Goal: Book appointment/travel/reservation

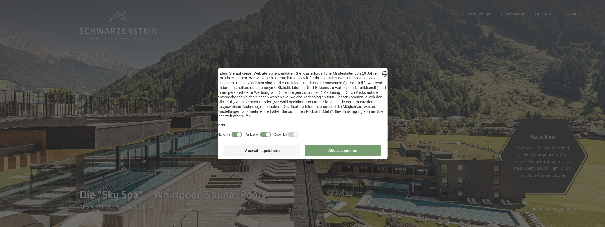
click at [341, 154] on button "Alle akzeptieren" at bounding box center [343, 150] width 76 height 11
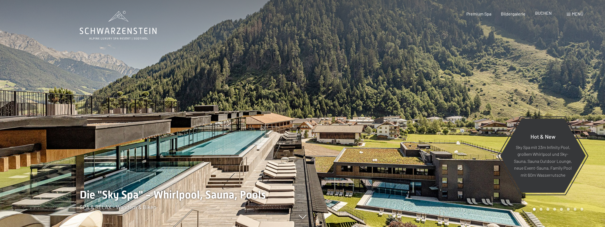
click at [544, 13] on span "BUCHEN" at bounding box center [544, 12] width 17 height 5
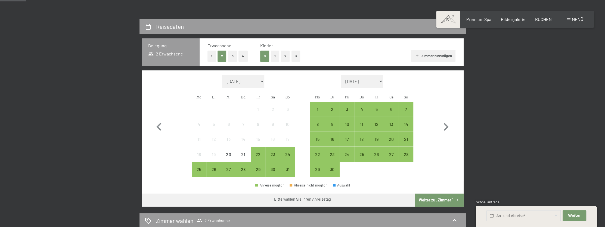
scroll to position [141, 0]
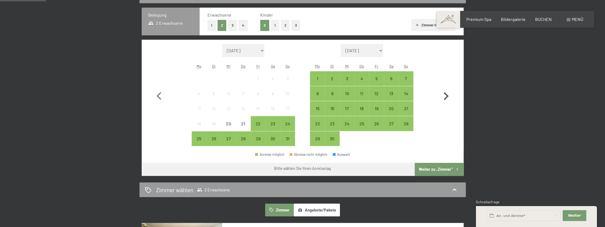
click at [446, 97] on icon "button" at bounding box center [446, 96] width 16 height 16
select select "2025-09-01"
select select "2025-10-01"
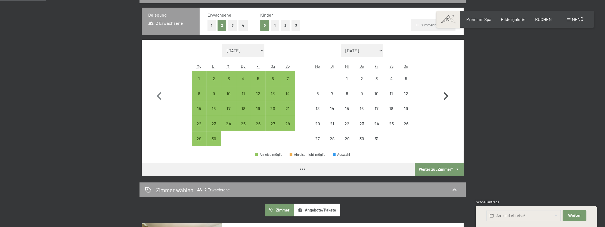
click at [446, 97] on icon "button" at bounding box center [446, 96] width 16 height 16
select select "2025-10-01"
select select "2025-11-01"
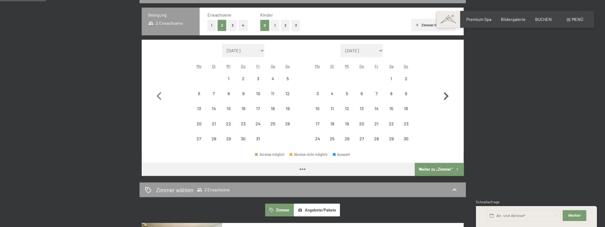
select select "2025-10-01"
select select "2025-11-01"
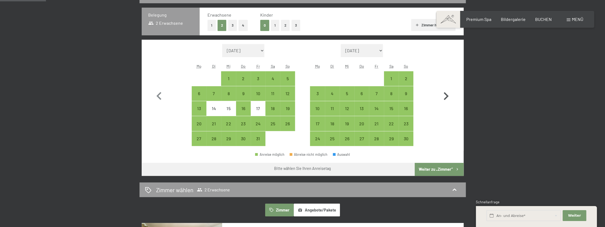
click at [446, 97] on icon "button" at bounding box center [446, 96] width 16 height 16
select select "2025-11-01"
select select "2025-12-01"
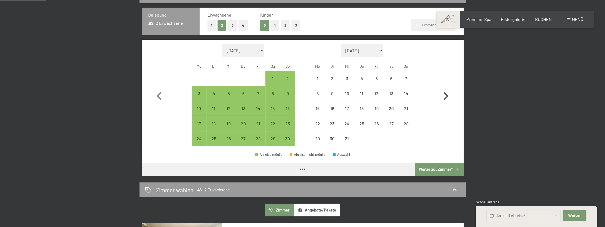
select select "2025-11-01"
select select "2025-12-01"
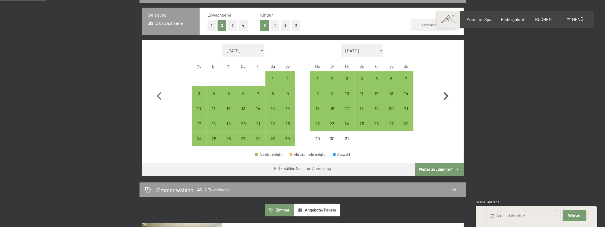
click at [446, 97] on icon "button" at bounding box center [446, 96] width 16 height 16
select select "2025-12-01"
select select "2026-01-01"
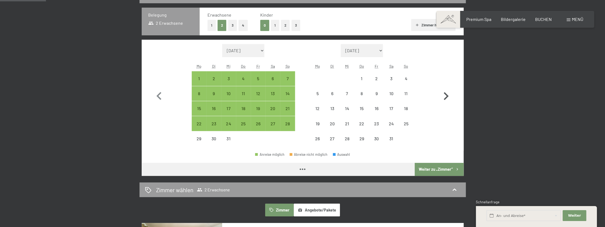
select select "2025-12-01"
select select "2026-01-01"
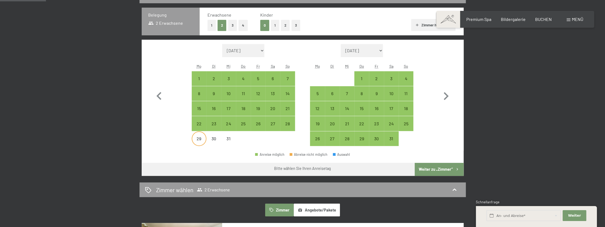
click at [197, 138] on div "29" at bounding box center [199, 144] width 14 height 14
select select "2025-12-01"
select select "2026-01-01"
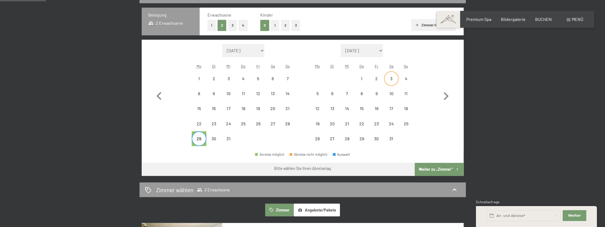
click at [391, 76] on div "3" at bounding box center [392, 83] width 14 height 14
select select "2025-12-01"
select select "2026-01-01"
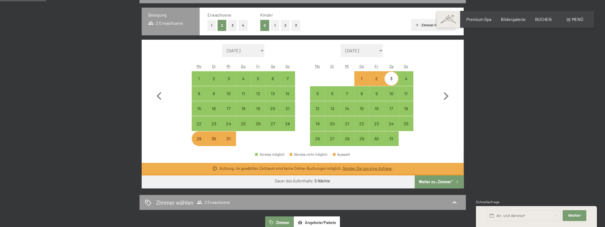
click at [365, 167] on link "Senden Sie uns eine Anfrage" at bounding box center [367, 168] width 49 height 5
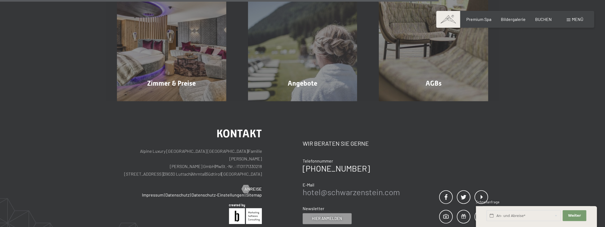
scroll to position [507, 0]
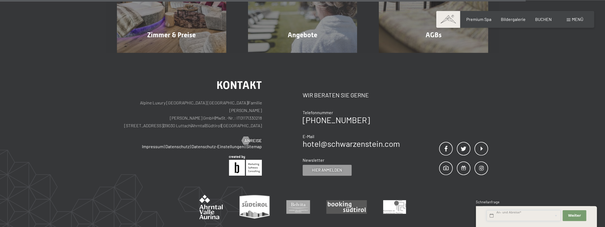
click at [509, 213] on input "text" at bounding box center [524, 215] width 74 height 11
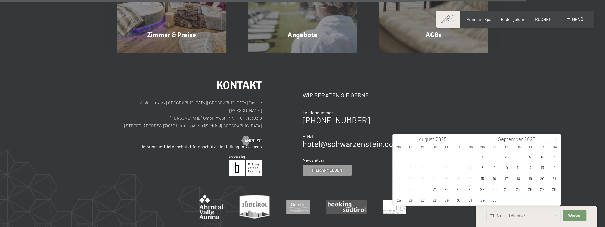
click at [556, 139] on icon at bounding box center [557, 141] width 4 height 4
click at [556, 139] on icon at bounding box center [557, 141] width 2 height 4
click at [459, 201] on span "29" at bounding box center [458, 200] width 11 height 11
type input "Sa. 29.11.2025"
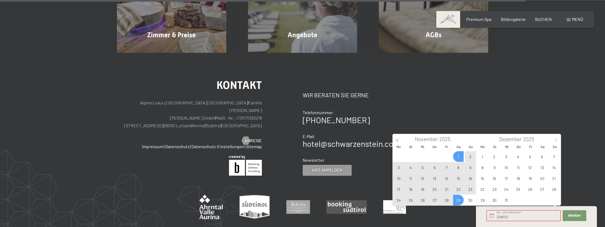
click at [556, 139] on icon at bounding box center [557, 141] width 4 height 4
type input "2026"
drag, startPoint x: 528, startPoint y: 215, endPoint x: 479, endPoint y: 213, distance: 48.5
click at [487, 213] on input "Sa. 29.11.2025" at bounding box center [524, 215] width 74 height 11
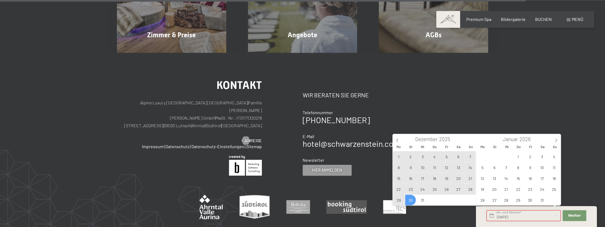
type input "2025"
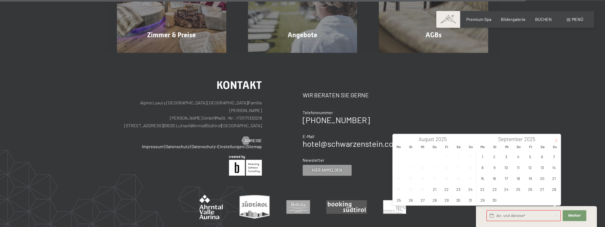
click at [555, 141] on icon at bounding box center [557, 141] width 4 height 4
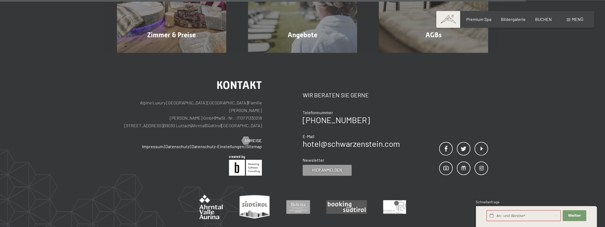
click at [578, 144] on div "Kontakt Alpine Luxury SPA Resort SCHWARZENSTEIN | Familie Zimmerhofer Otmar Zim…" at bounding box center [302, 156] width 605 height 207
click at [517, 216] on input "text" at bounding box center [524, 215] width 74 height 11
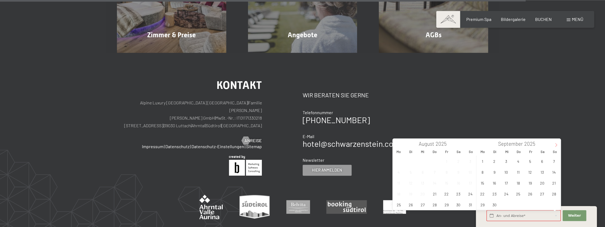
click at [556, 143] on span at bounding box center [556, 143] width 9 height 9
click at [483, 202] on span "29" at bounding box center [482, 204] width 11 height 11
type input "Mo. 29.12.2025"
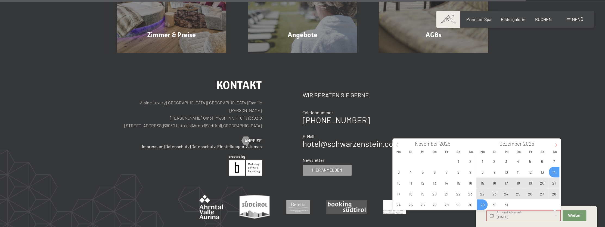
click at [556, 145] on icon at bounding box center [557, 145] width 4 height 4
type input "2026"
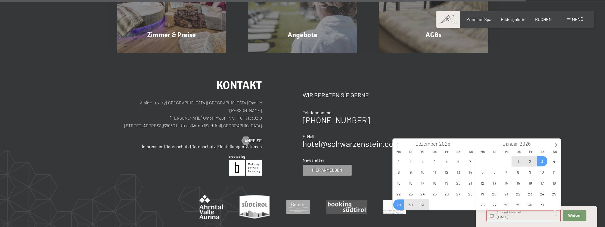
click at [541, 161] on span "3" at bounding box center [542, 161] width 11 height 11
type input "Mo. 29.12.2025 - Sa. 03.01.2026"
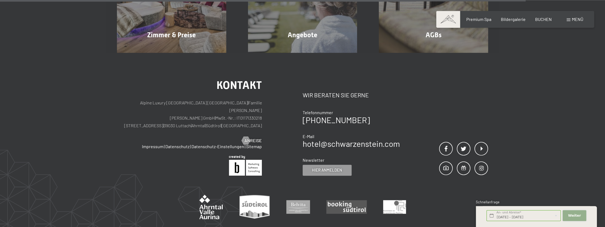
click at [569, 216] on button "Weiter Adressfelder ausblenden" at bounding box center [574, 215] width 23 height 11
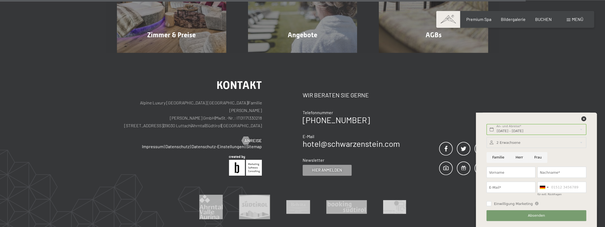
drag, startPoint x: 548, startPoint y: 118, endPoint x: 508, endPoint y: 110, distance: 40.6
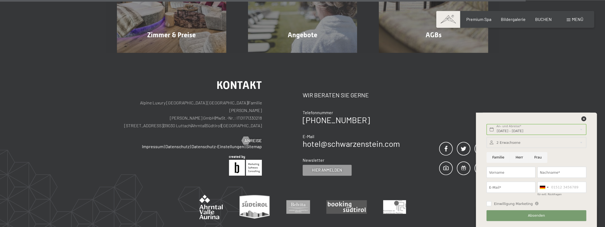
click at [498, 157] on input "Familie" at bounding box center [498, 157] width 23 height 11
radio input "true"
click at [501, 171] on input "Vorname" at bounding box center [511, 172] width 49 height 11
click at [527, 143] on div at bounding box center [537, 142] width 100 height 11
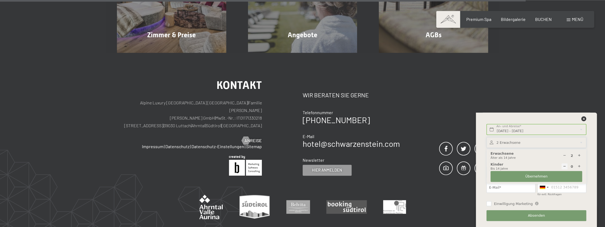
click at [579, 155] on icon at bounding box center [580, 156] width 4 height 4
type input "6"
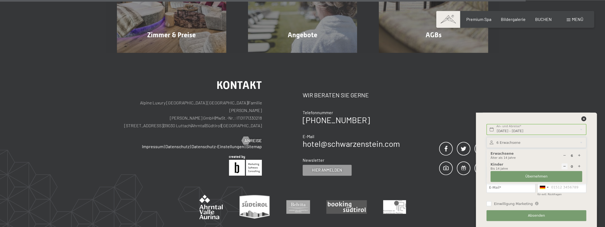
click at [580, 166] on icon at bounding box center [580, 167] width 4 height 4
type input "1"
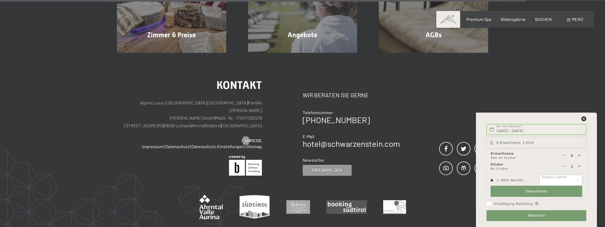
click at [540, 175] on select "0 1 2 3 4 5 6 7 8 9 10 11 12 13 14" at bounding box center [561, 180] width 43 height 11
select select "0"
click option "0" at bounding box center [0, 0] width 0 height 0
click at [506, 191] on button "Übernehmen" at bounding box center [537, 191] width 92 height 11
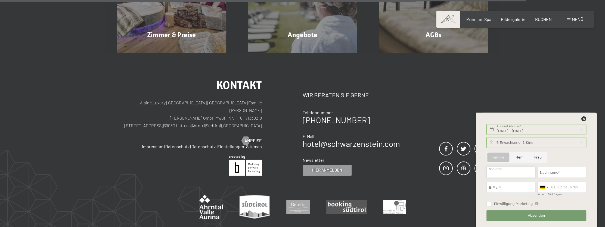
click at [514, 171] on input "Vorname" at bounding box center [511, 172] width 49 height 11
type input "Jeremias"
type input "Sulser"
type input "sulser-destefani@bluewin.ch"
click at [558, 186] on input "für evtl. Rückfragen" at bounding box center [562, 187] width 49 height 11
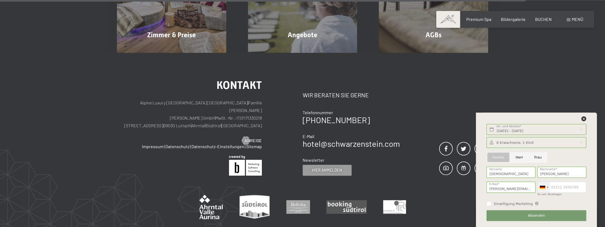
click at [545, 187] on div at bounding box center [542, 187] width 5 height 3
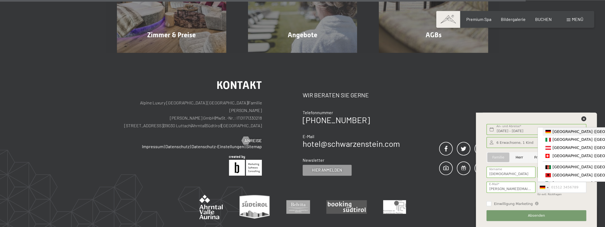
click at [547, 187] on div at bounding box center [544, 187] width 13 height 11
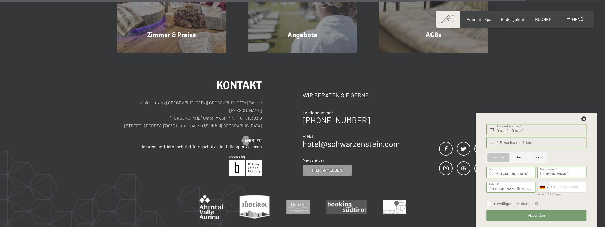
click at [547, 187] on div at bounding box center [544, 187] width 13 height 11
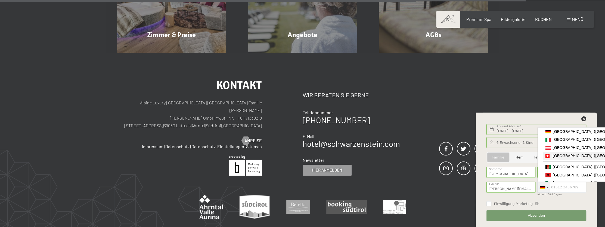
click at [551, 158] on div "List of countries" at bounding box center [548, 156] width 5 height 4
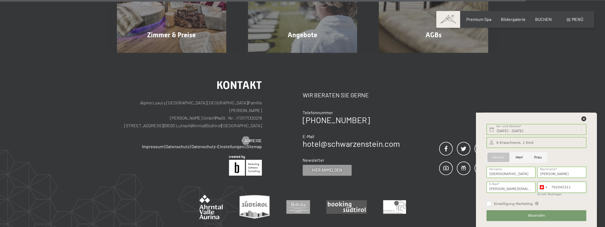
type input "792045311"
click at [490, 203] on input "Einwilligung Marketing" at bounding box center [489, 203] width 5 height 5
checkbox input "true"
click at [502, 216] on button "Absenden" at bounding box center [537, 215] width 100 height 11
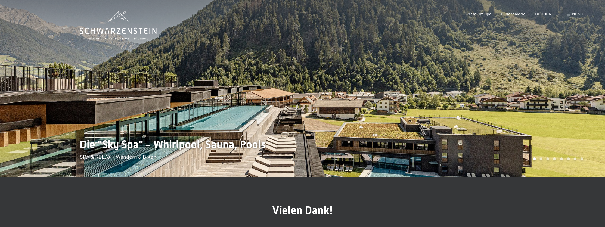
click at [134, 125] on div at bounding box center [151, 88] width 303 height 177
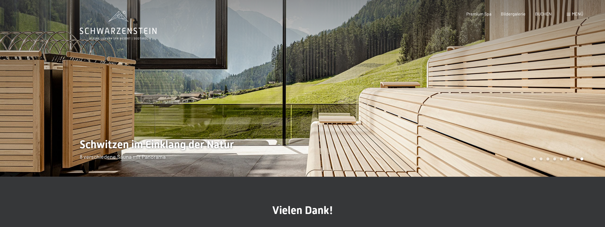
click at [134, 125] on div at bounding box center [151, 88] width 303 height 177
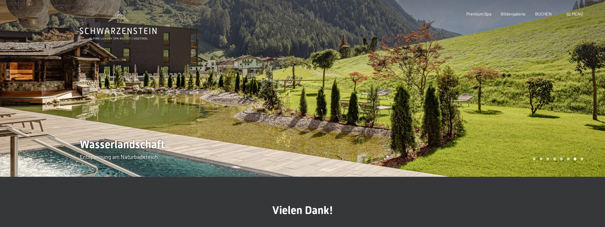
click at [134, 125] on div at bounding box center [151, 88] width 303 height 177
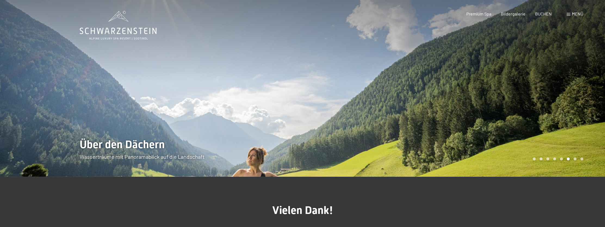
click at [176, 123] on div at bounding box center [151, 88] width 303 height 177
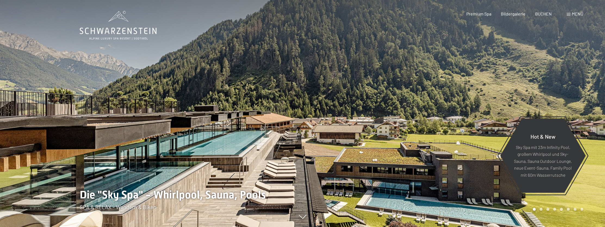
click at [574, 13] on span "Menü" at bounding box center [577, 13] width 11 height 5
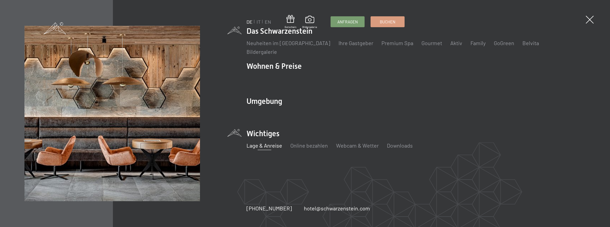
click at [268, 144] on link "Lage & Anreise" at bounding box center [265, 145] width 36 height 7
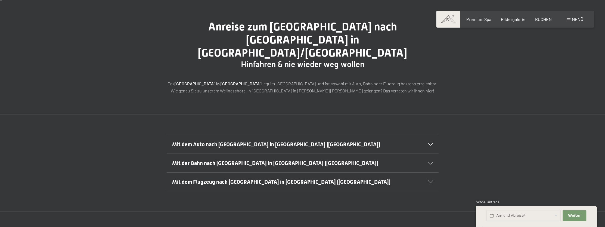
scroll to position [57, 0]
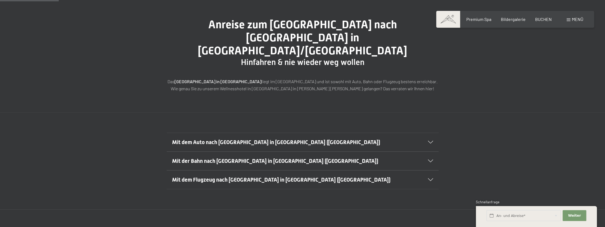
click at [431, 141] on icon at bounding box center [430, 142] width 5 height 3
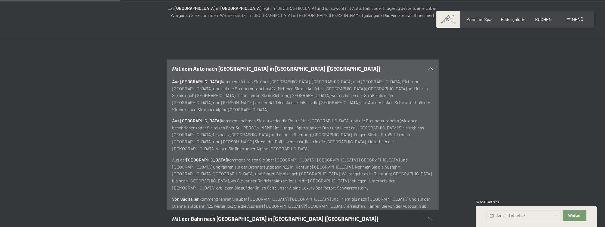
scroll to position [141, 0]
